Goal: Task Accomplishment & Management: Complete application form

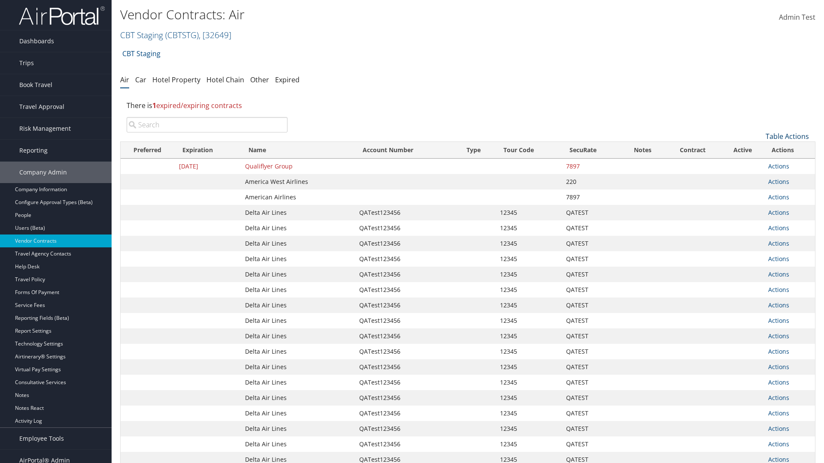
click at [787, 136] on link "Table Actions" at bounding box center [786, 136] width 43 height 9
click at [758, 150] on link "Create New Contract" at bounding box center [758, 149] width 113 height 15
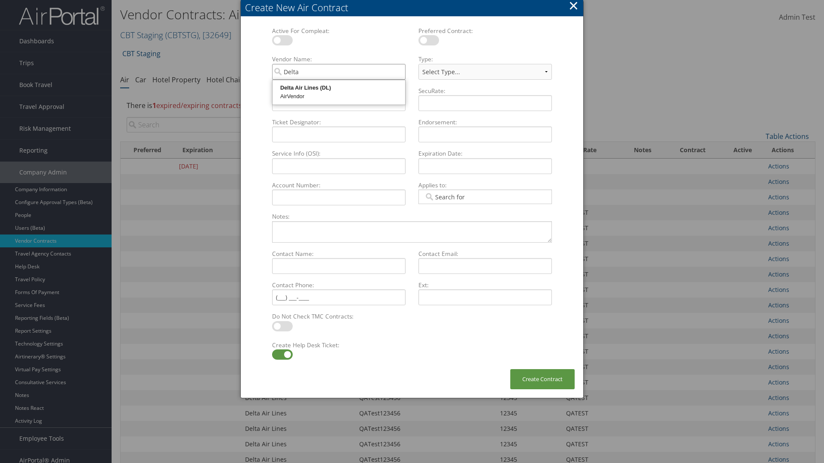
type input "Delta Air Lines"
select select "[object Object]"
type input "Delta Air Lines"
type input "QATest123456"
type input "12345"
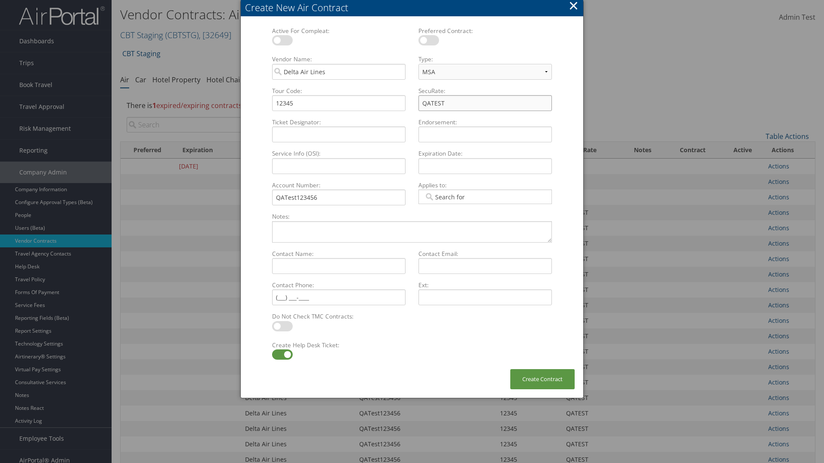
type input "QATEST"
click at [282, 355] on label at bounding box center [282, 355] width 21 height 10
click at [282, 355] on input "checkbox" at bounding box center [279, 356] width 6 height 6
checkbox input "false"
click at [542, 379] on button "Create Contract" at bounding box center [542, 379] width 64 height 20
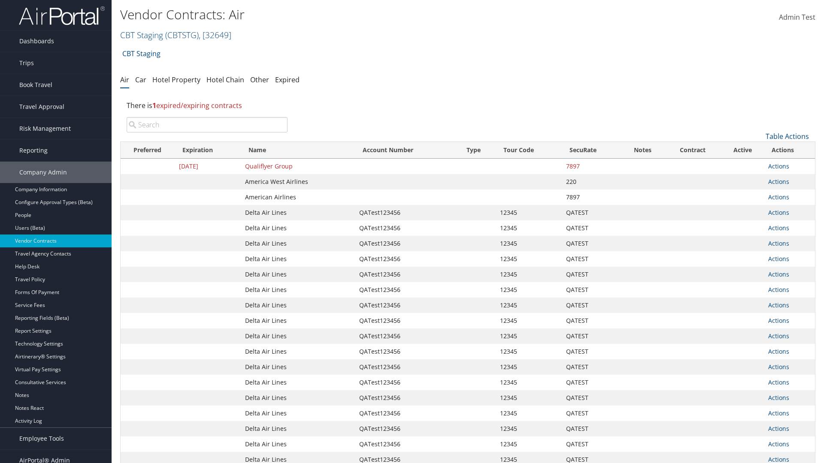
click at [207, 125] on input "search" at bounding box center [207, 124] width 161 height 15
type input "QATest123456"
